Goal: Task Accomplishment & Management: Manage account settings

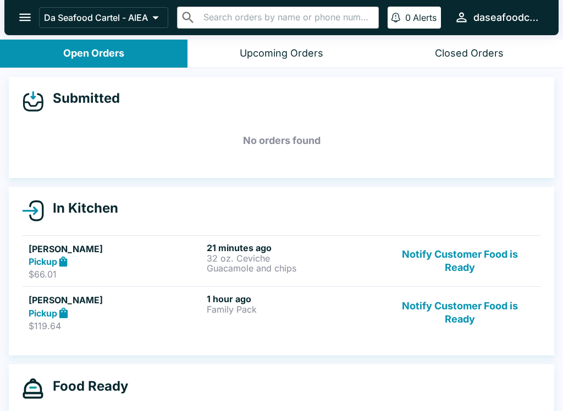
click at [23, 13] on icon "open drawer" at bounding box center [25, 17] width 15 height 15
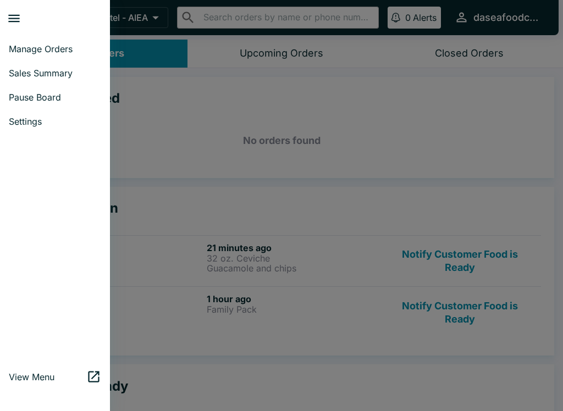
click at [58, 70] on span "Sales Summary" at bounding box center [55, 73] width 92 height 11
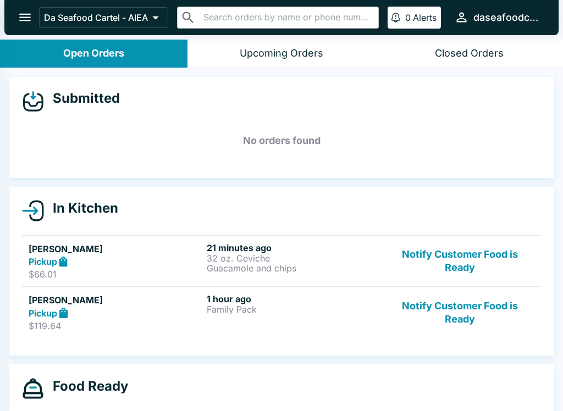
select select "03:00"
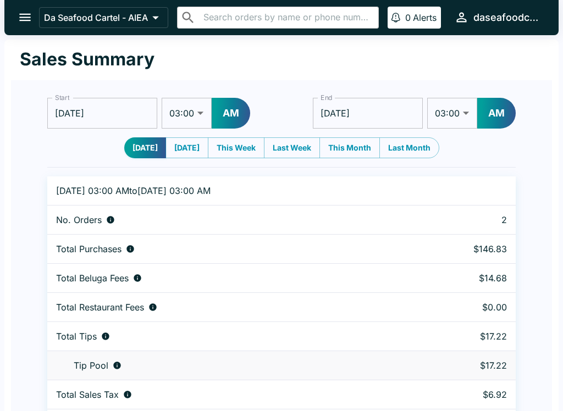
click at [19, 20] on icon "open drawer" at bounding box center [25, 17] width 15 height 15
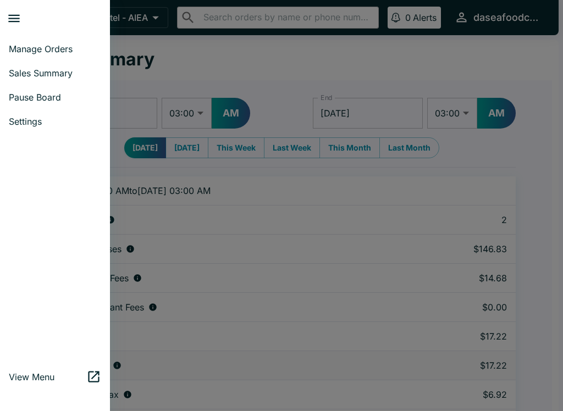
click at [76, 52] on span "Manage Orders" at bounding box center [55, 48] width 92 height 11
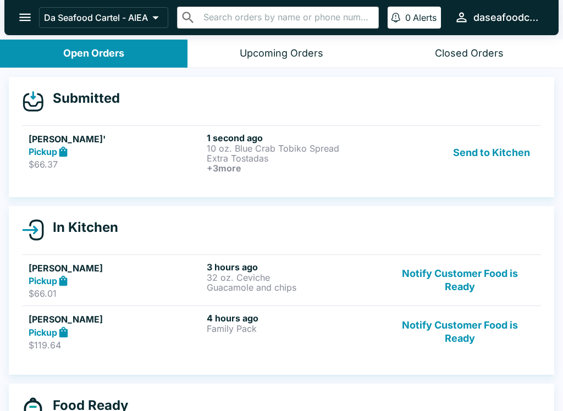
click at [498, 158] on button "Send to Kitchen" at bounding box center [492, 152] width 86 height 41
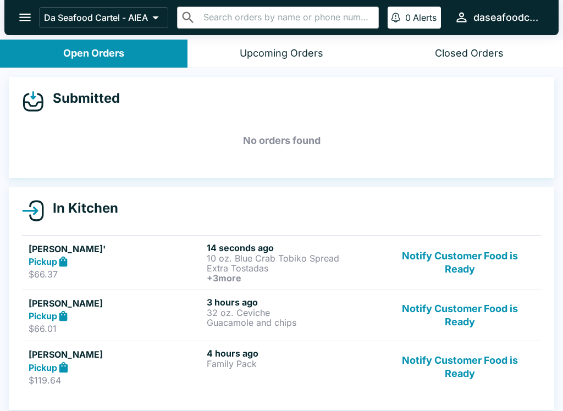
click at [134, 268] on div "[PERSON_NAME]' Pickup $66.37" at bounding box center [116, 262] width 174 height 41
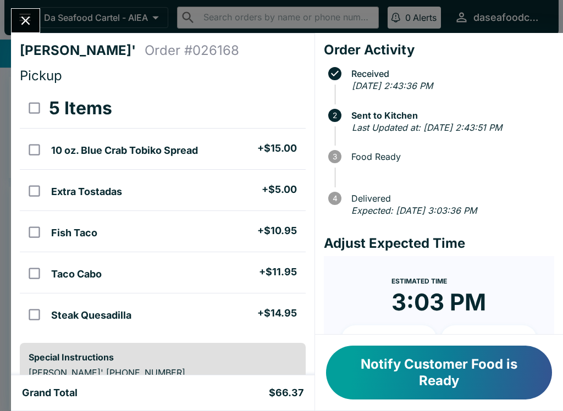
click at [20, 13] on icon "Close" at bounding box center [25, 20] width 15 height 15
